Goal: Complete application form: Complete application form

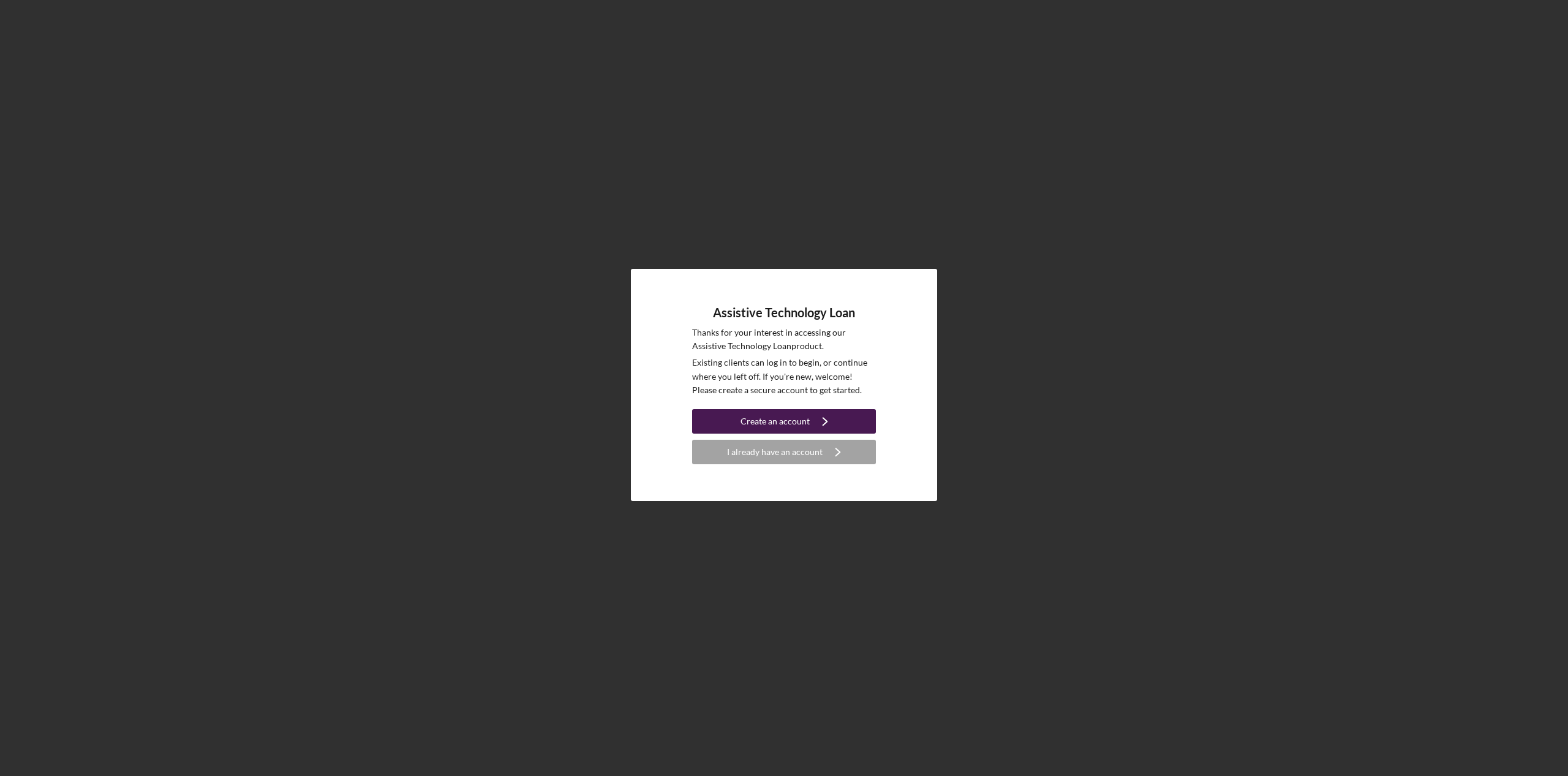
click at [768, 417] on div "Create an account" at bounding box center [774, 420] width 69 height 24
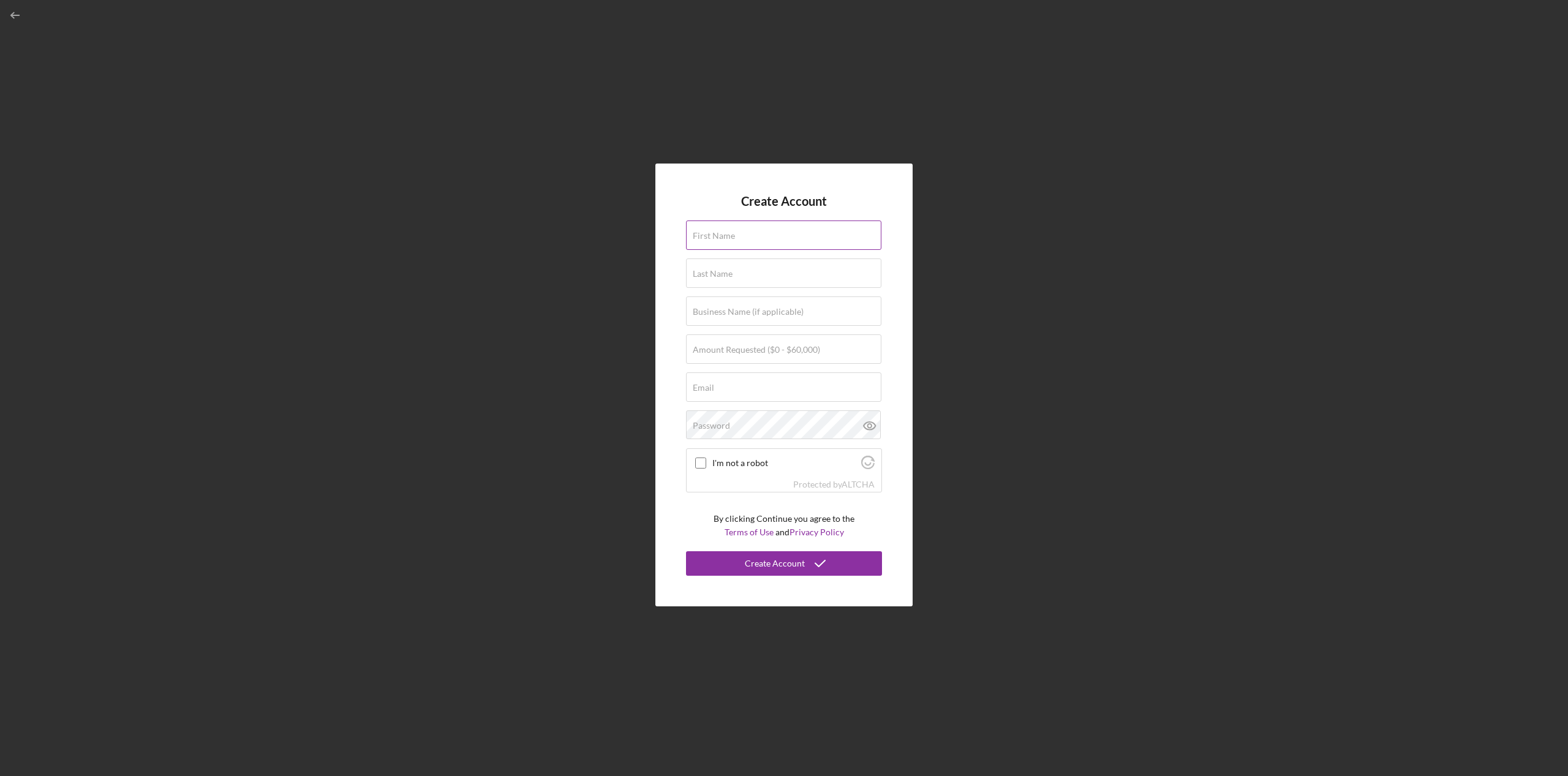
click at [762, 232] on div "First Name" at bounding box center [784, 236] width 196 height 31
type input "[PERSON_NAME]"
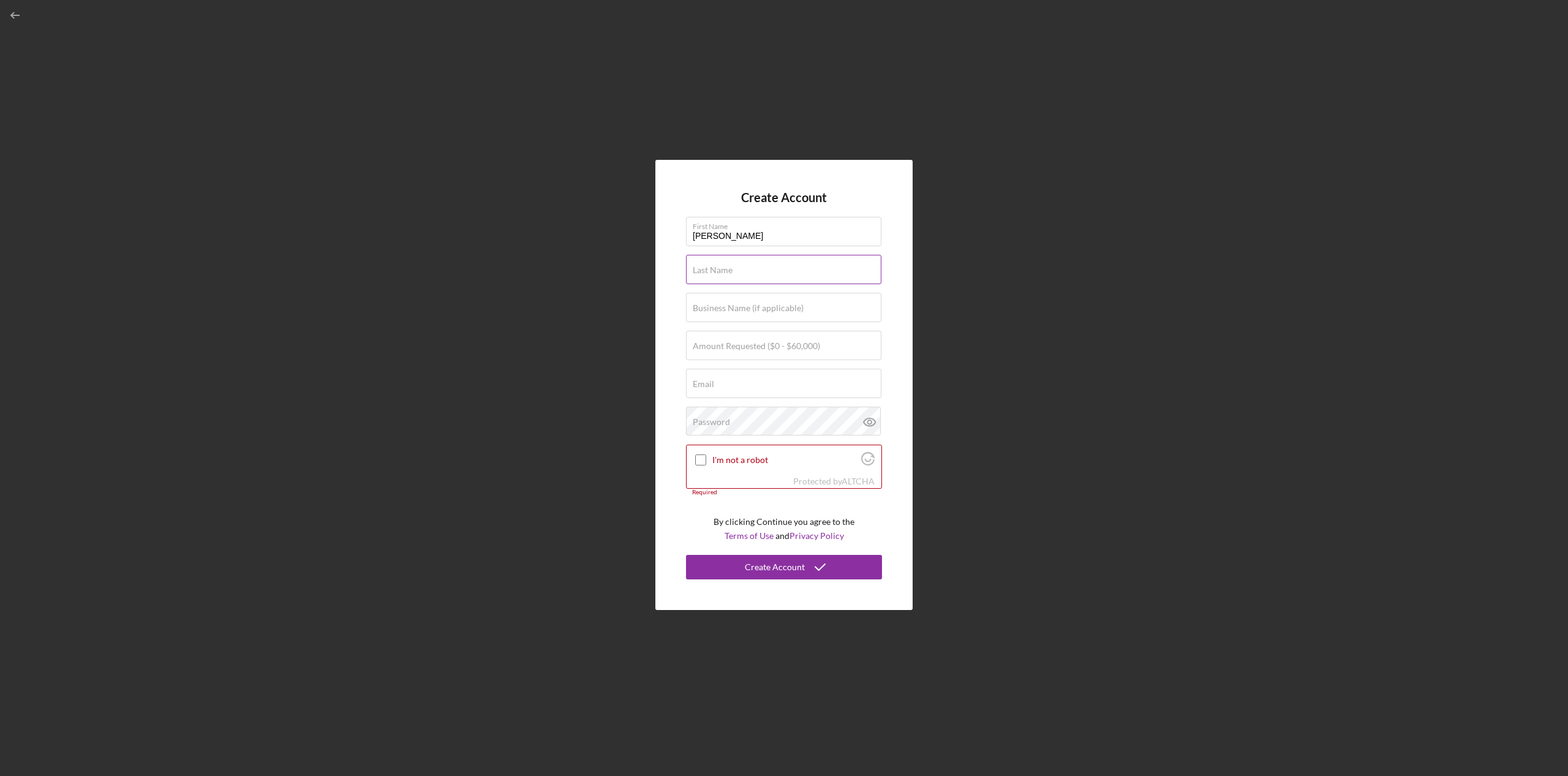
click at [731, 267] on label "Last Name" at bounding box center [713, 271] width 40 height 10
click at [731, 267] on input "Last Name" at bounding box center [784, 269] width 196 height 29
type input "Hall"
